Goal: Browse casually: Explore the website without a specific task or goal

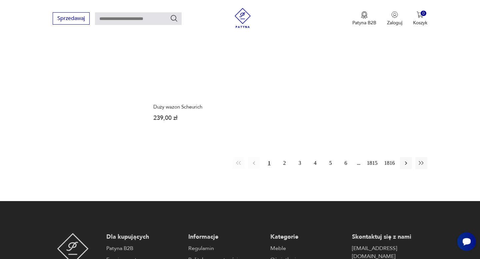
scroll to position [938, 0]
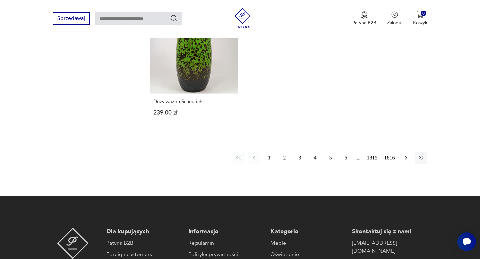
click at [406, 155] on icon "button" at bounding box center [405, 158] width 7 height 7
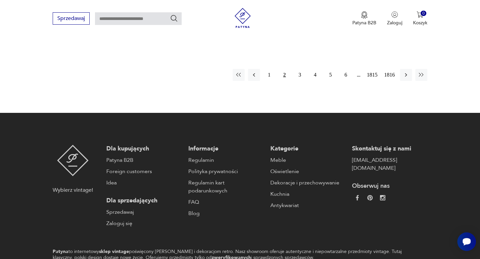
scroll to position [1016, 0]
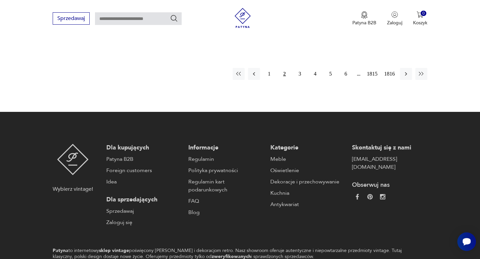
click at [357, 194] on img at bounding box center [357, 197] width 6 height 6
click at [370, 194] on img at bounding box center [370, 197] width 6 height 6
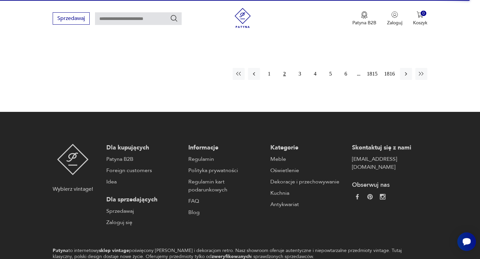
click at [382, 194] on img at bounding box center [383, 197] width 6 height 6
click at [357, 194] on img at bounding box center [357, 197] width 6 height 6
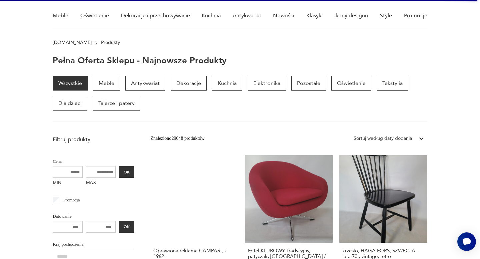
scroll to position [0, 0]
